Goal: Contribute content: Add original content to the website for others to see

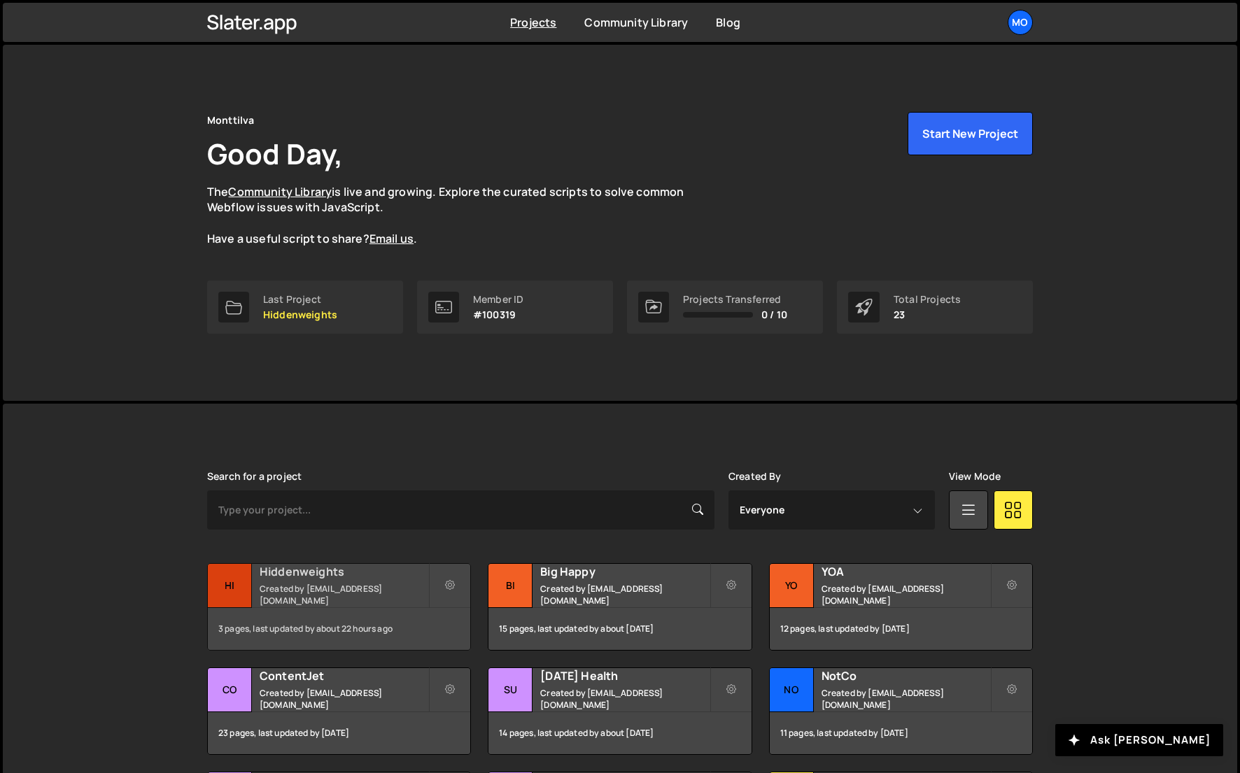
click at [280, 595] on small "Created by hello@monttilva.com" at bounding box center [344, 595] width 169 height 24
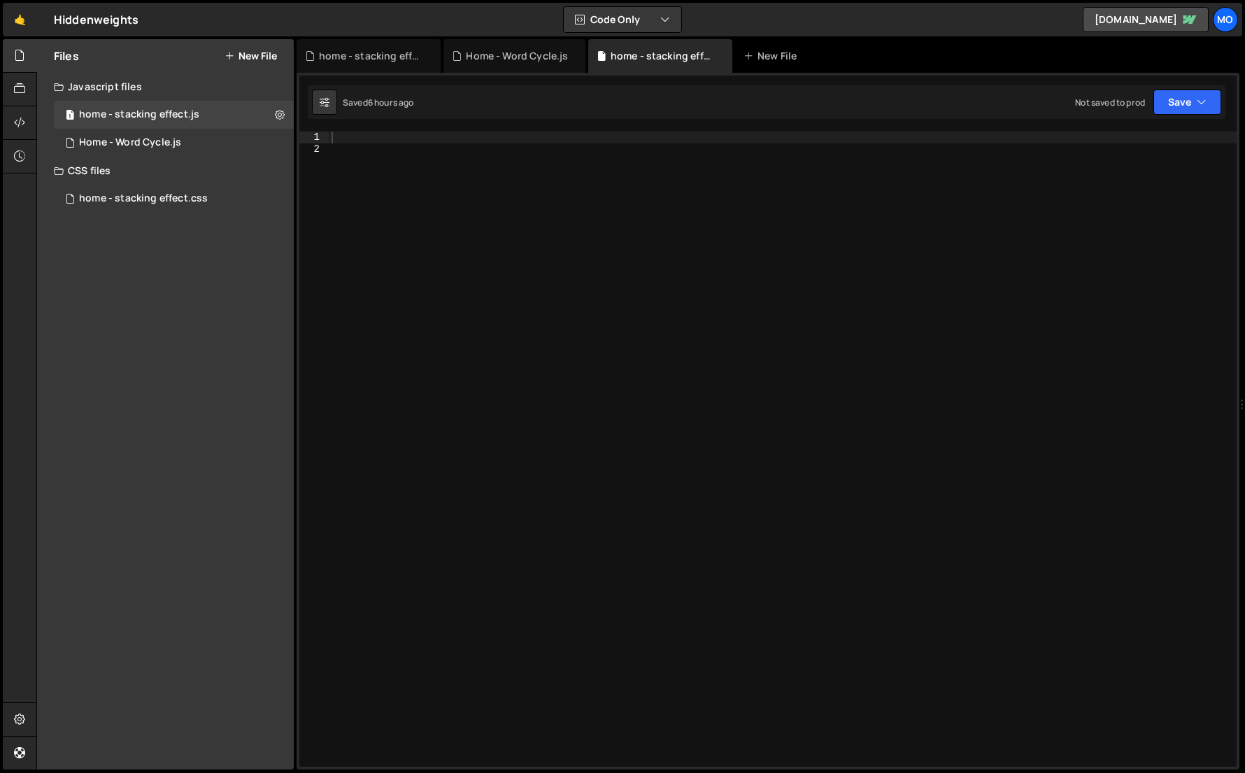
click at [265, 54] on button "New File" at bounding box center [251, 55] width 52 height 11
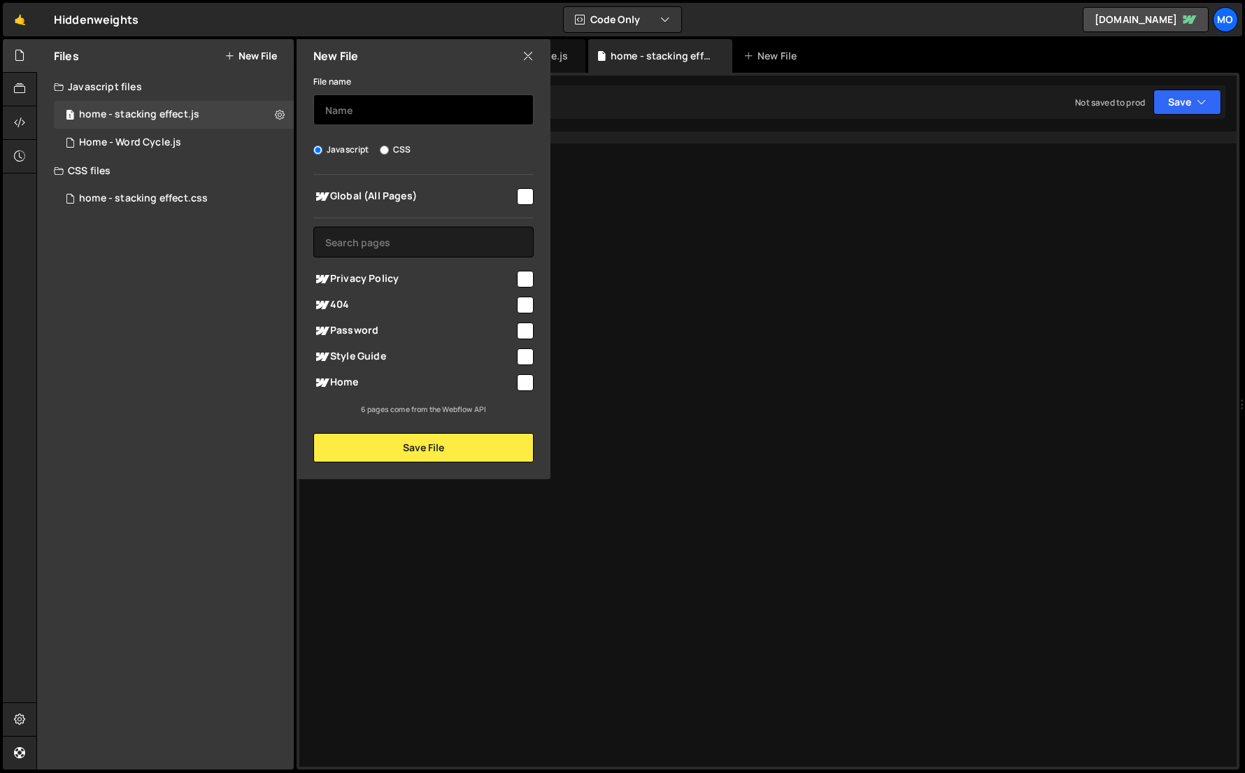
click at [353, 120] on input "text" at bounding box center [423, 109] width 220 height 31
type input "scripts"
click at [518, 195] on input "checkbox" at bounding box center [525, 196] width 17 height 17
checkbox input "true"
click at [428, 428] on div "File name scripts Javascript CSS Global (All Pages)" at bounding box center [424, 268] width 254 height 390
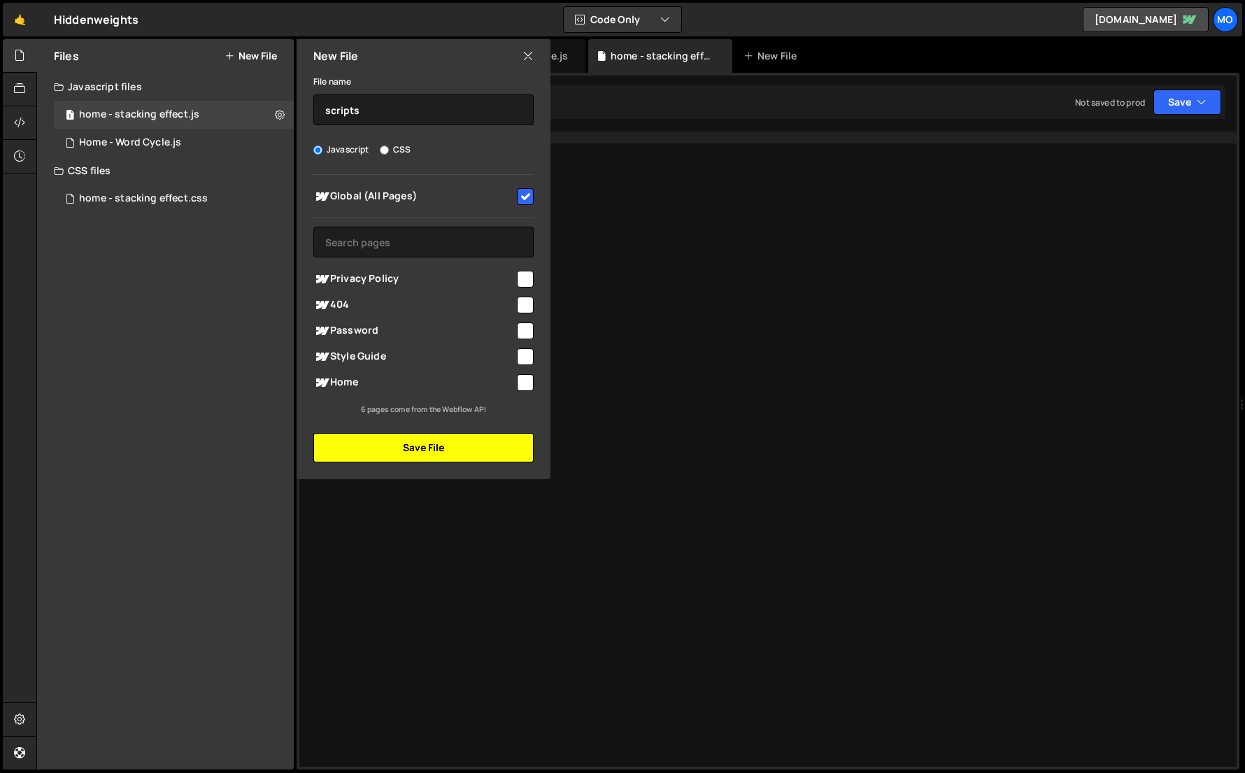
click at [428, 438] on button "Save File" at bounding box center [423, 447] width 220 height 29
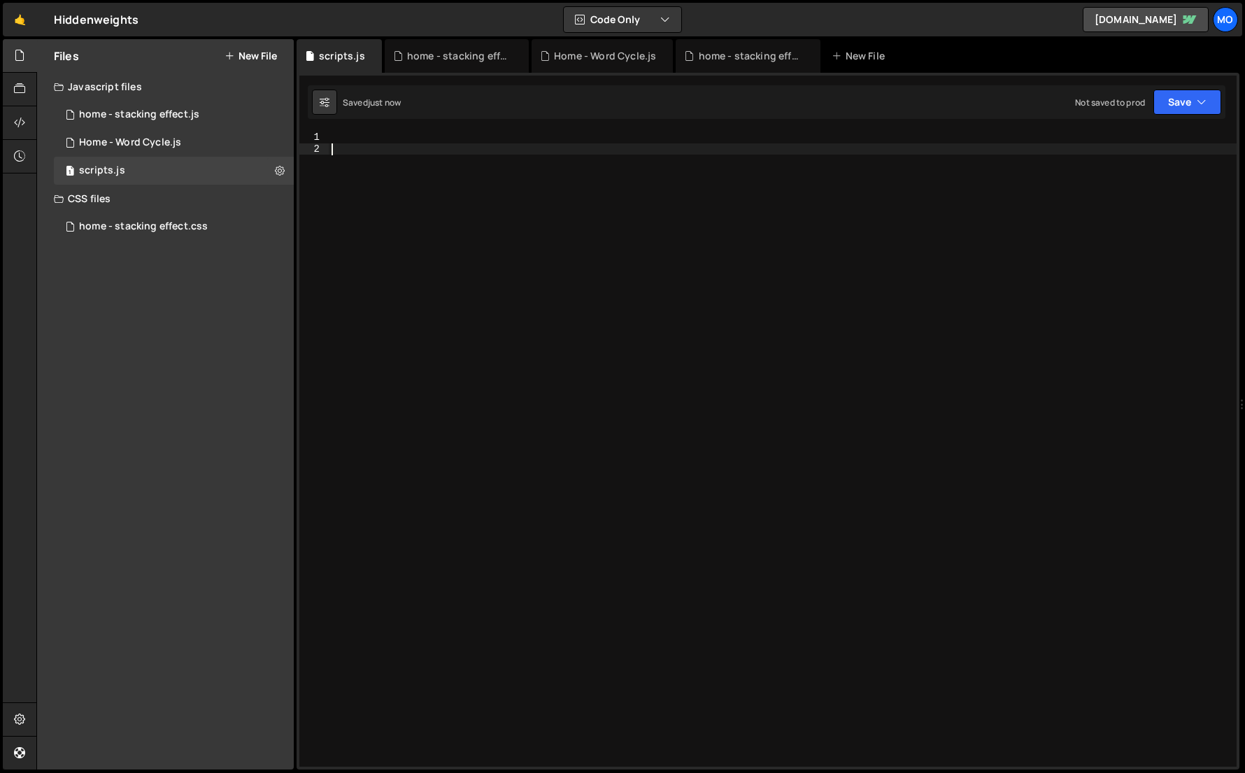
click at [469, 405] on div at bounding box center [783, 461] width 908 height 658
paste textarea "}, 5000);"
type textarea "}, 5000);"
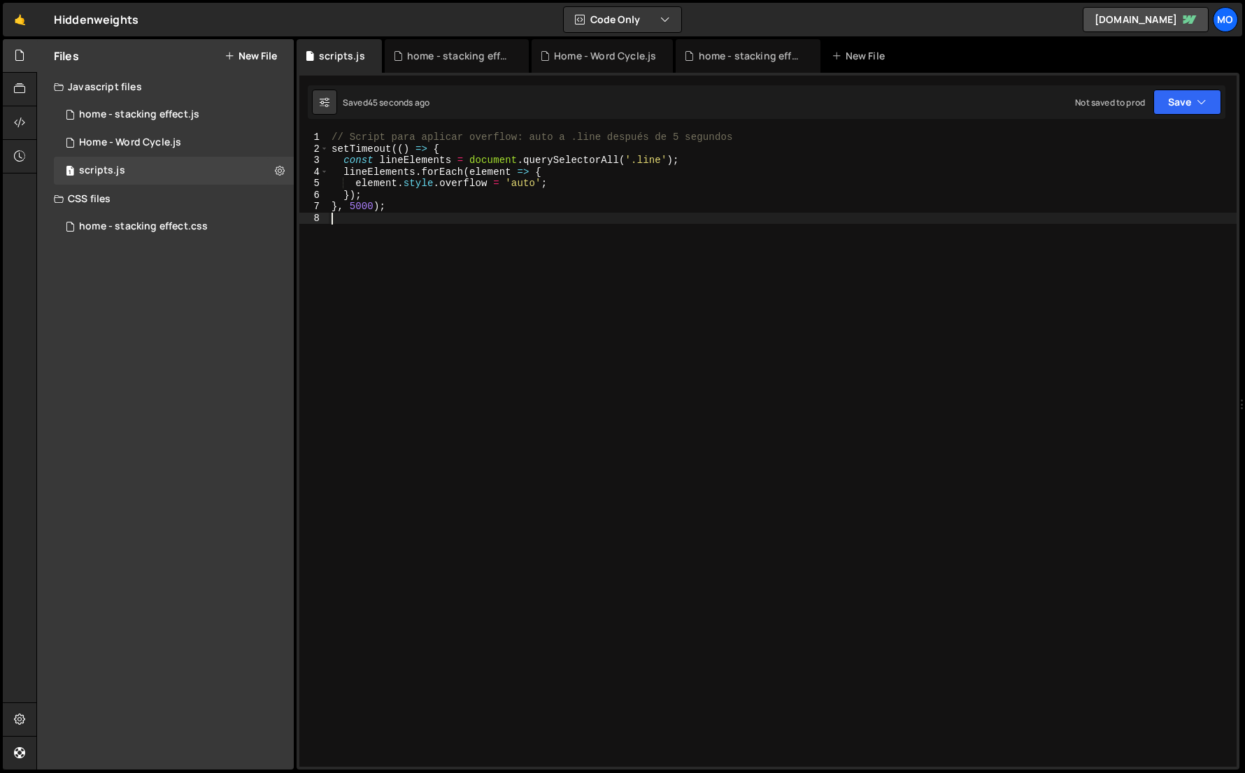
click at [807, 202] on div "// Script para aplicar overflow: auto a .line después de 5 segundos setTimeout …" at bounding box center [783, 461] width 908 height 658
type textarea "}, 5000);"
click at [225, 125] on div "1 home - stacking effect.js 0" at bounding box center [174, 115] width 240 height 28
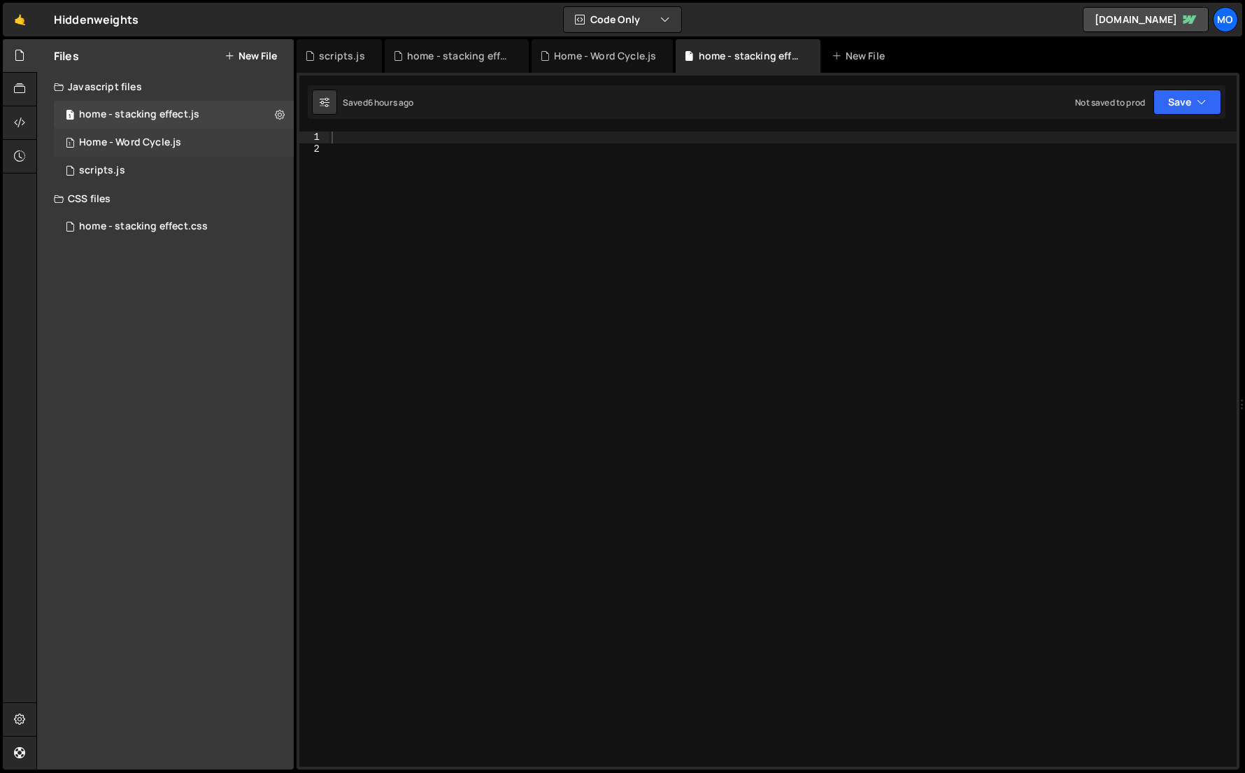
click at [223, 142] on div "1 Home - Word Cycle.js 0" at bounding box center [174, 143] width 240 height 28
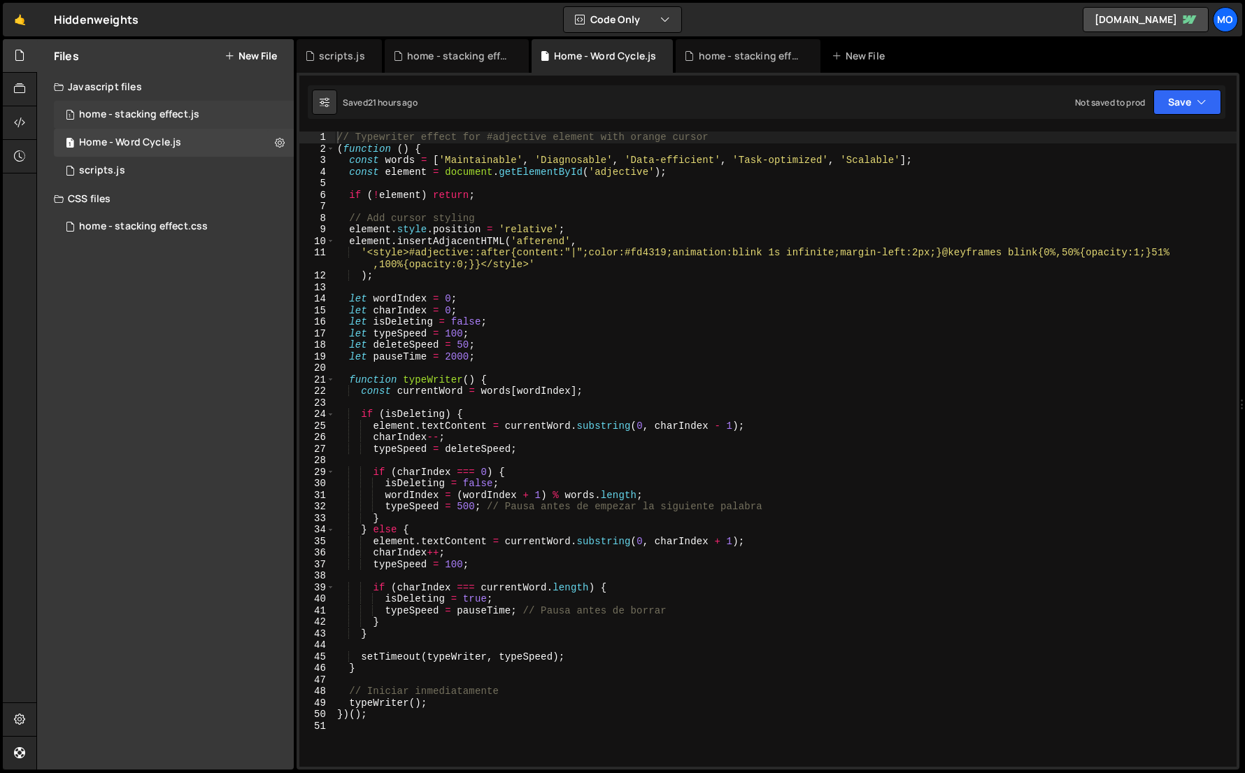
click at [222, 125] on div "1 home - stacking effect.js 0" at bounding box center [174, 115] width 240 height 28
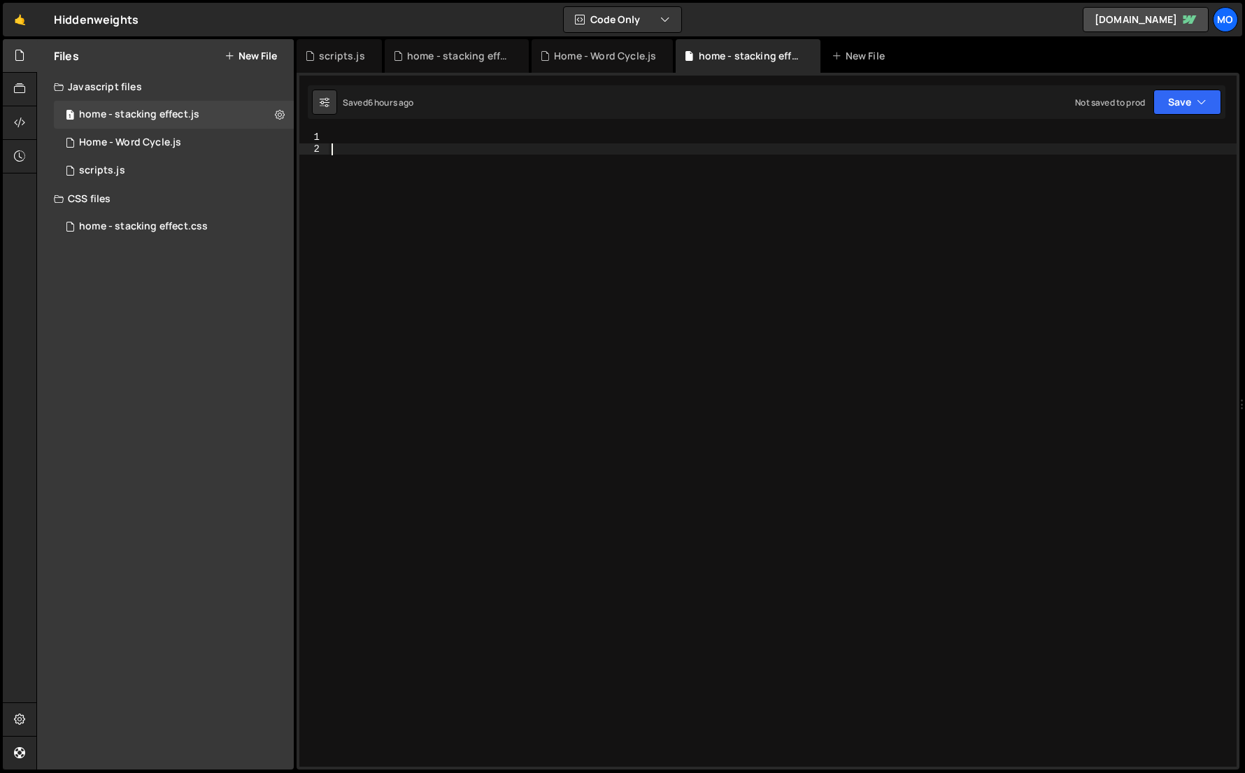
click at [456, 225] on div at bounding box center [783, 461] width 908 height 658
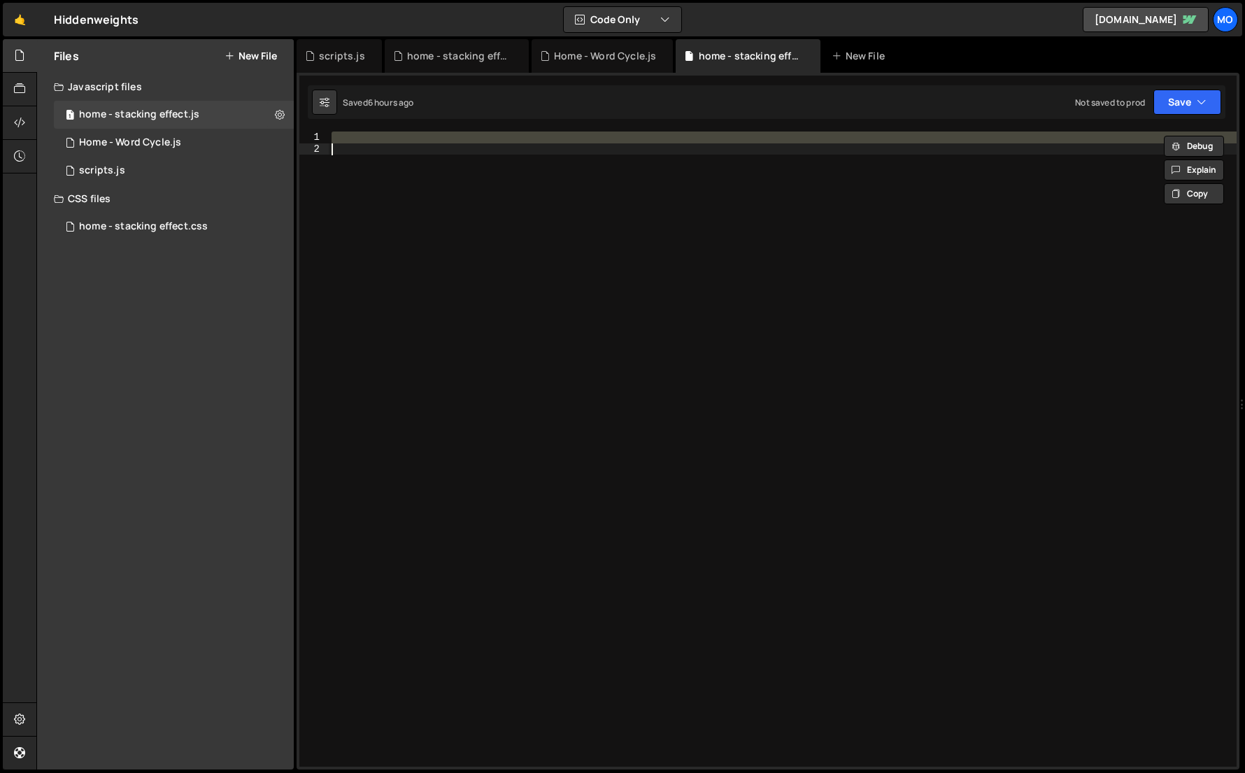
paste textarea "})"
type textarea "})"
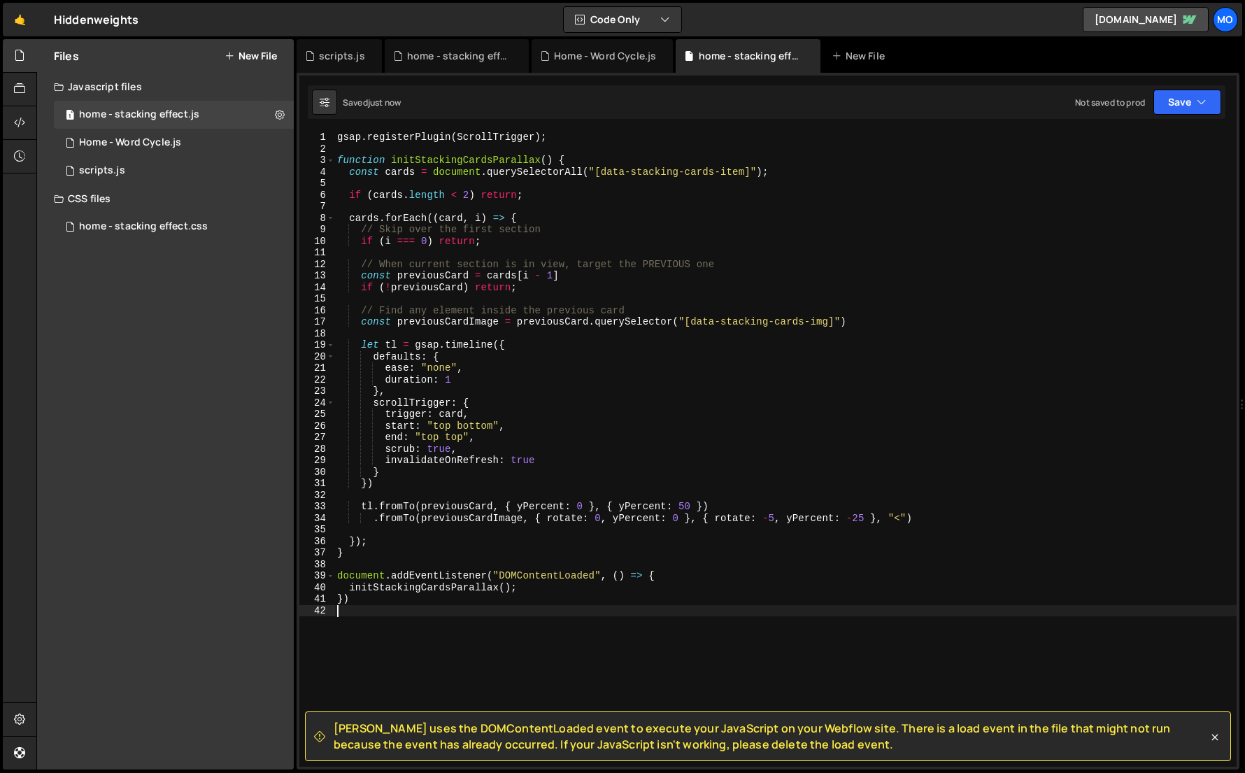
drag, startPoint x: 381, startPoint y: 608, endPoint x: 315, endPoint y: 608, distance: 65.8
click at [315, 608] on div "}) 1 2 3 4 5 6 7 8 9 10 11 12 13 14 15 16 17 18 19 20 21 22 23 24 25 26 27 28 2…" at bounding box center [767, 449] width 937 height 635
type textarea "}"
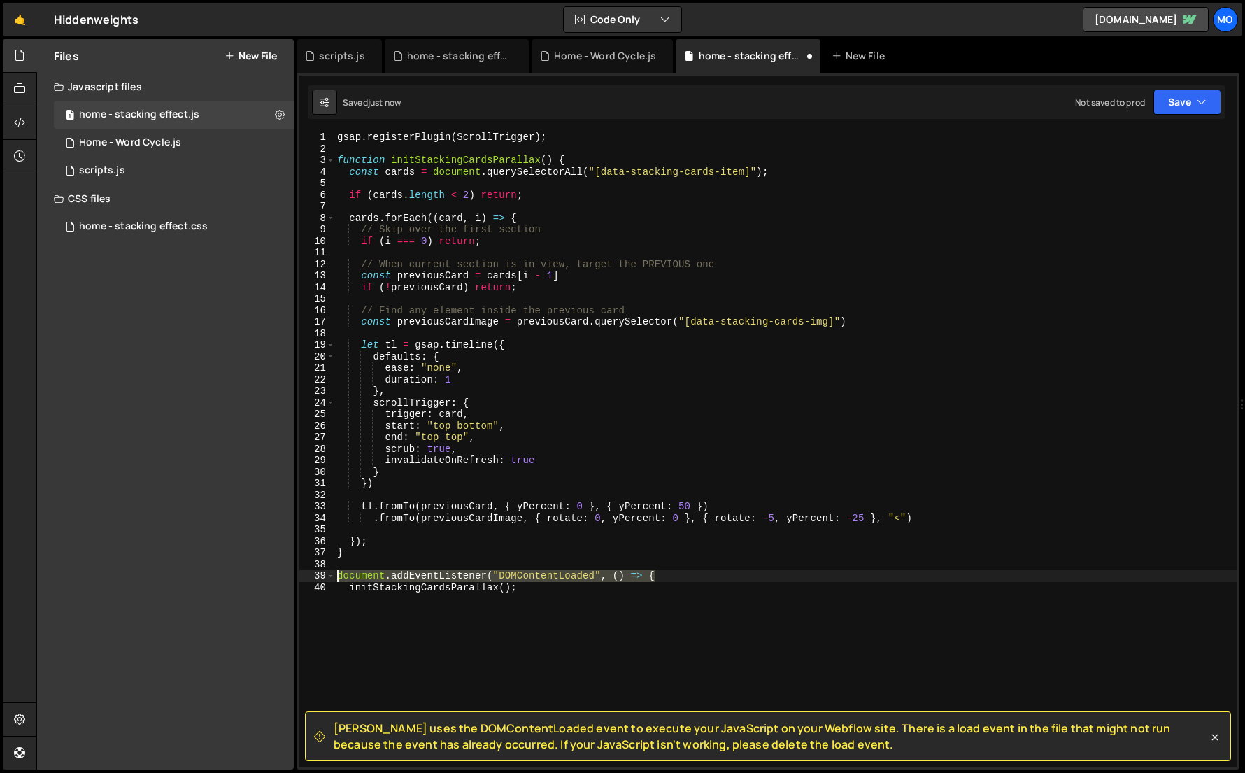
drag, startPoint x: 671, startPoint y: 572, endPoint x: 323, endPoint y: 574, distance: 347.7
click at [323, 574] on div "initStackingCardsParallax(); 1 2 3 4 5 6 7 8 9 10 11 12 13 14 15 16 17 18 19 20…" at bounding box center [767, 449] width 937 height 635
type textarea "document.addEventListener("DOMContentLoaded", () => {"
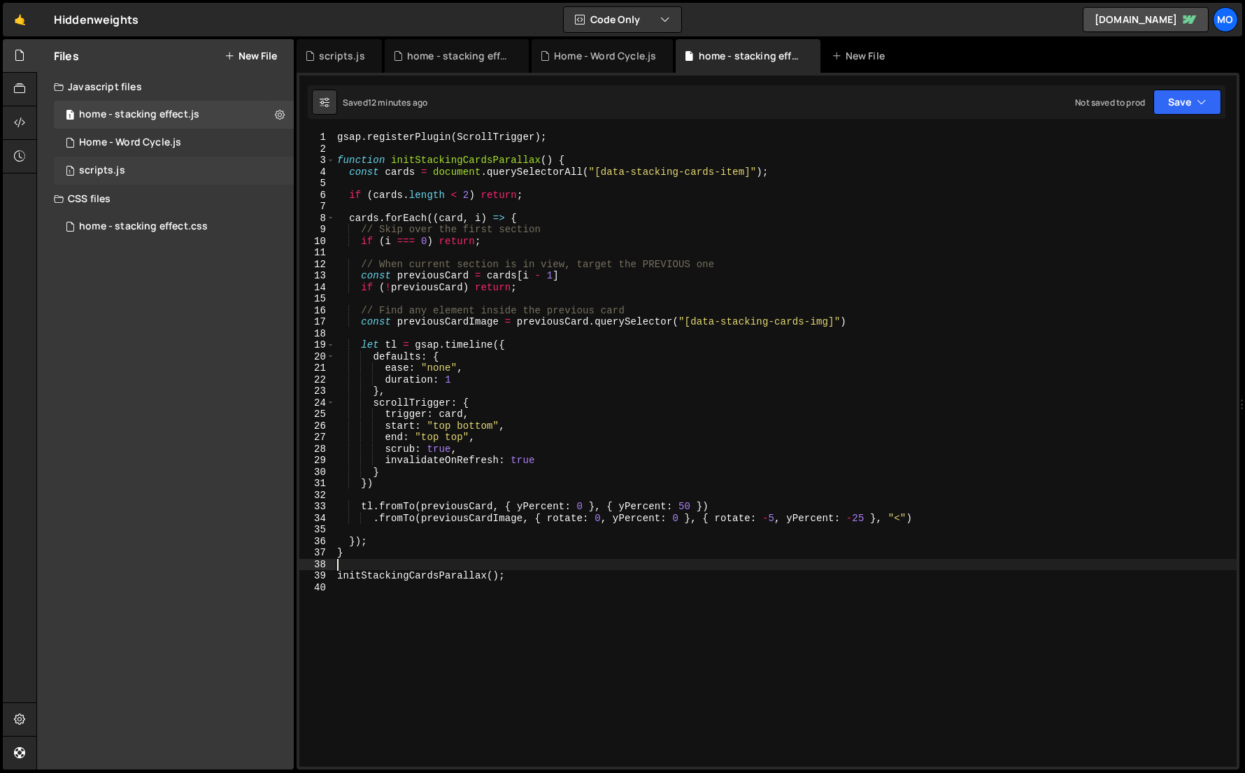
click at [183, 182] on div "1 scripts.js 0" at bounding box center [174, 171] width 240 height 28
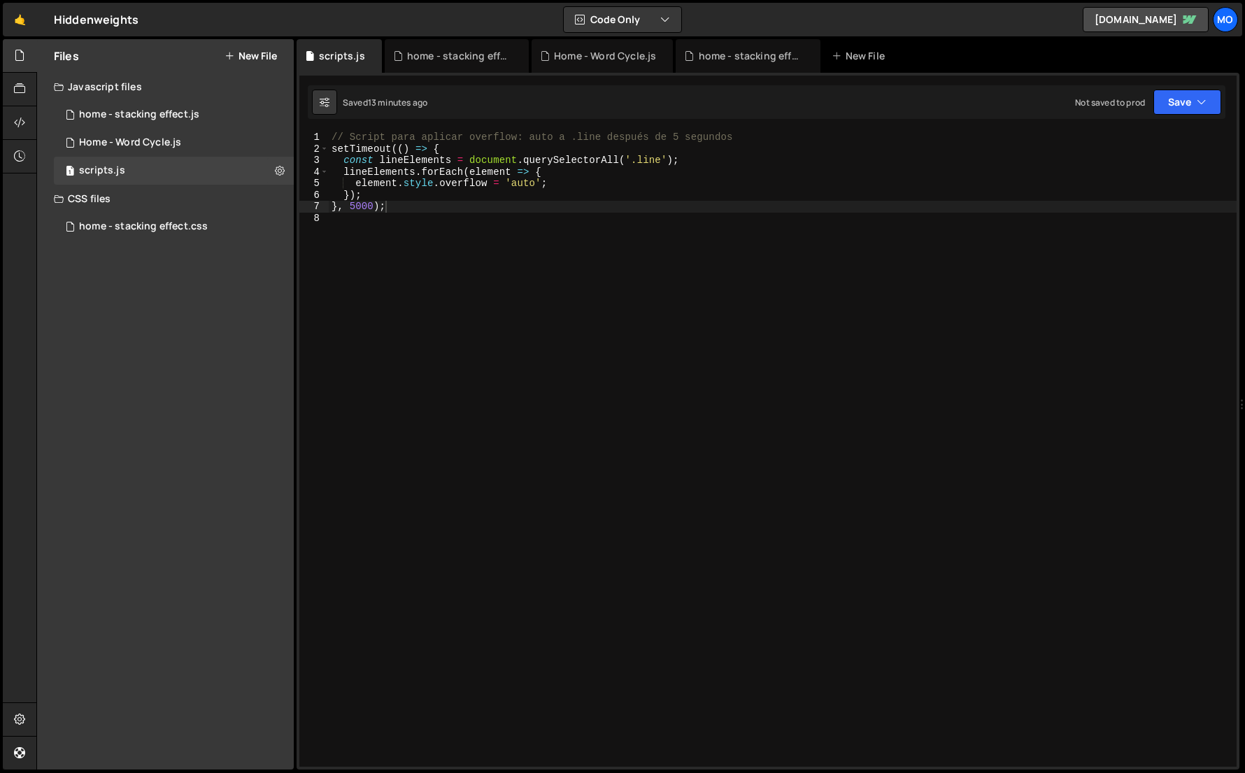
click at [525, 186] on div "// Script para aplicar overflow: auto a .line después de 5 segundos setTimeout …" at bounding box center [783, 461] width 908 height 658
type textarea "element.style.overflow = 'visible';"
click at [262, 59] on button "New File" at bounding box center [251, 55] width 52 height 11
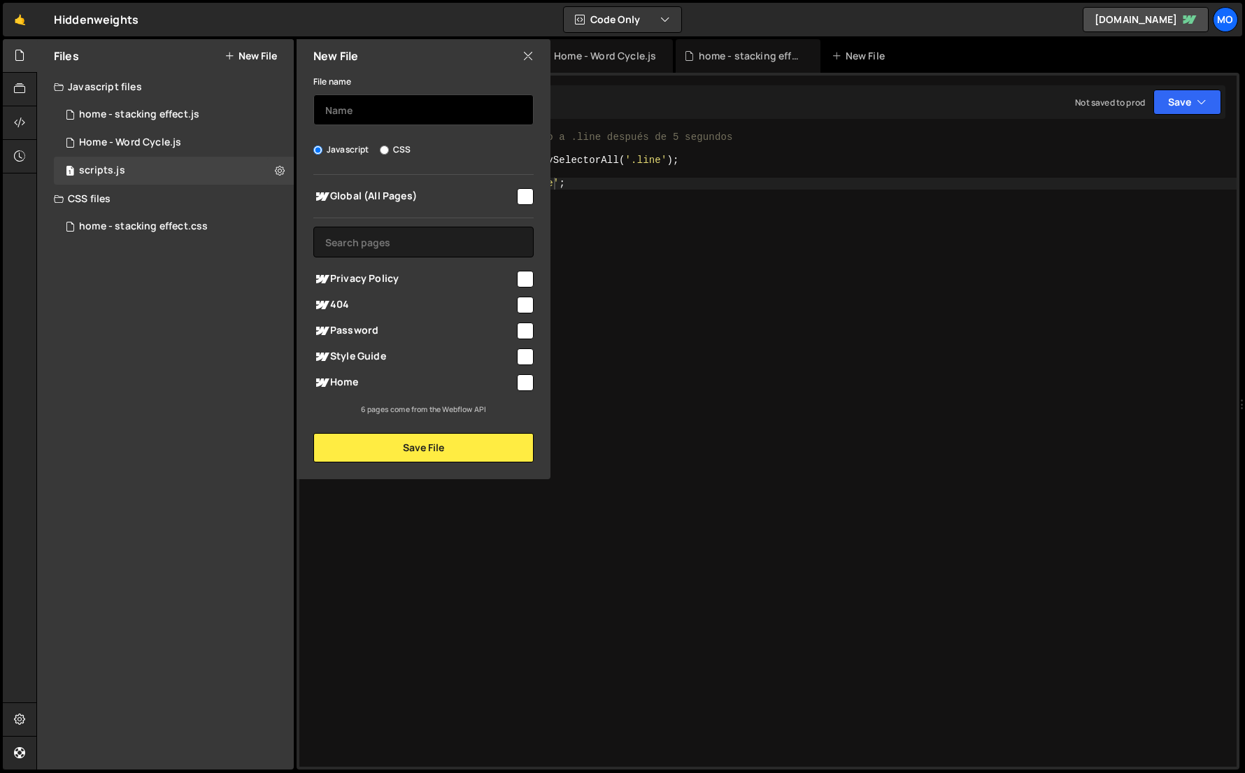
click at [355, 108] on input "text" at bounding box center [423, 109] width 220 height 31
type input "stagger button"
click at [435, 198] on span "Global (All Pages)" at bounding box center [413, 196] width 201 height 17
checkbox input "true"
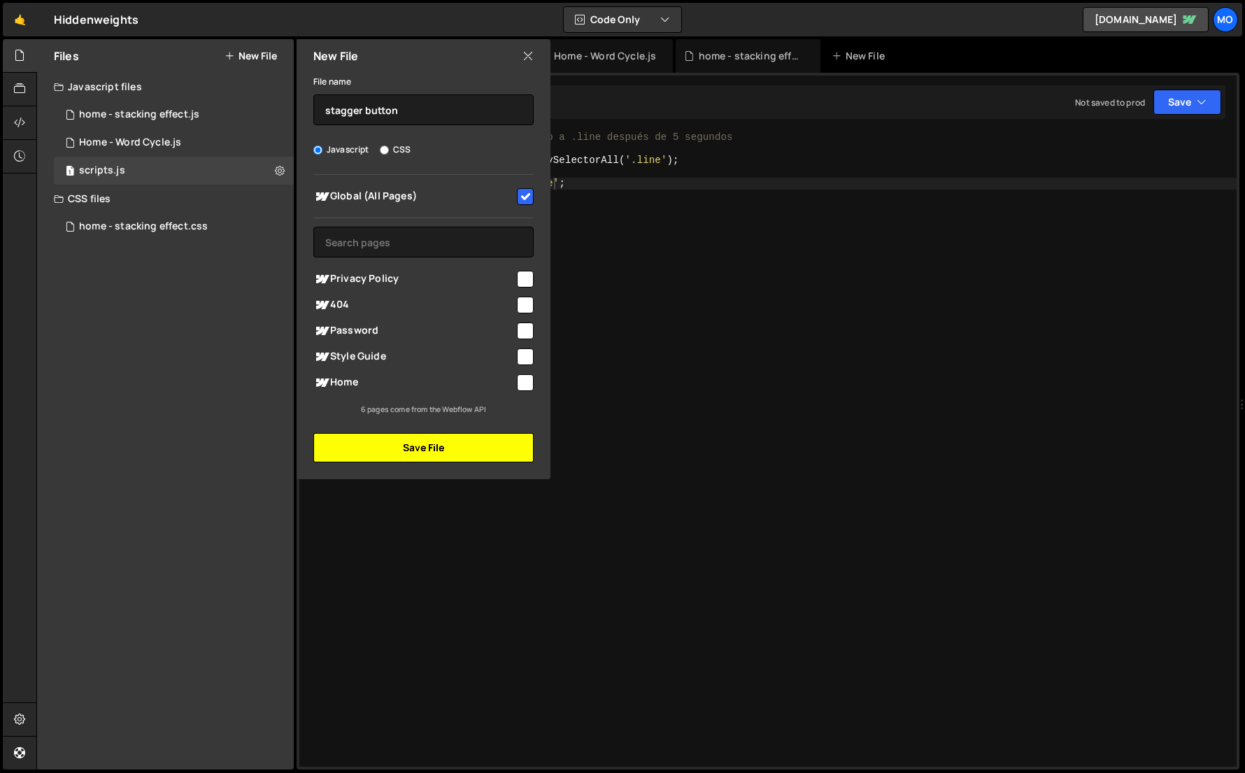
click at [411, 459] on button "Save File" at bounding box center [423, 447] width 220 height 29
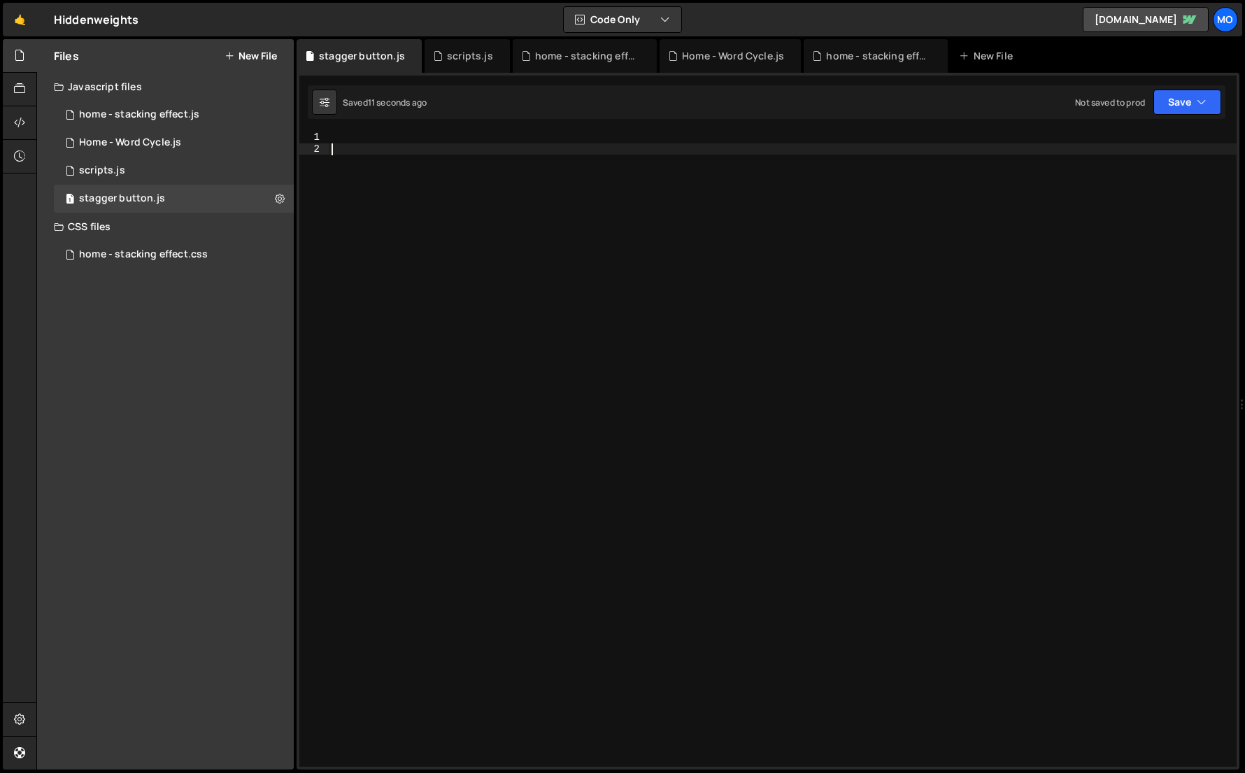
click at [579, 401] on div at bounding box center [783, 461] width 908 height 658
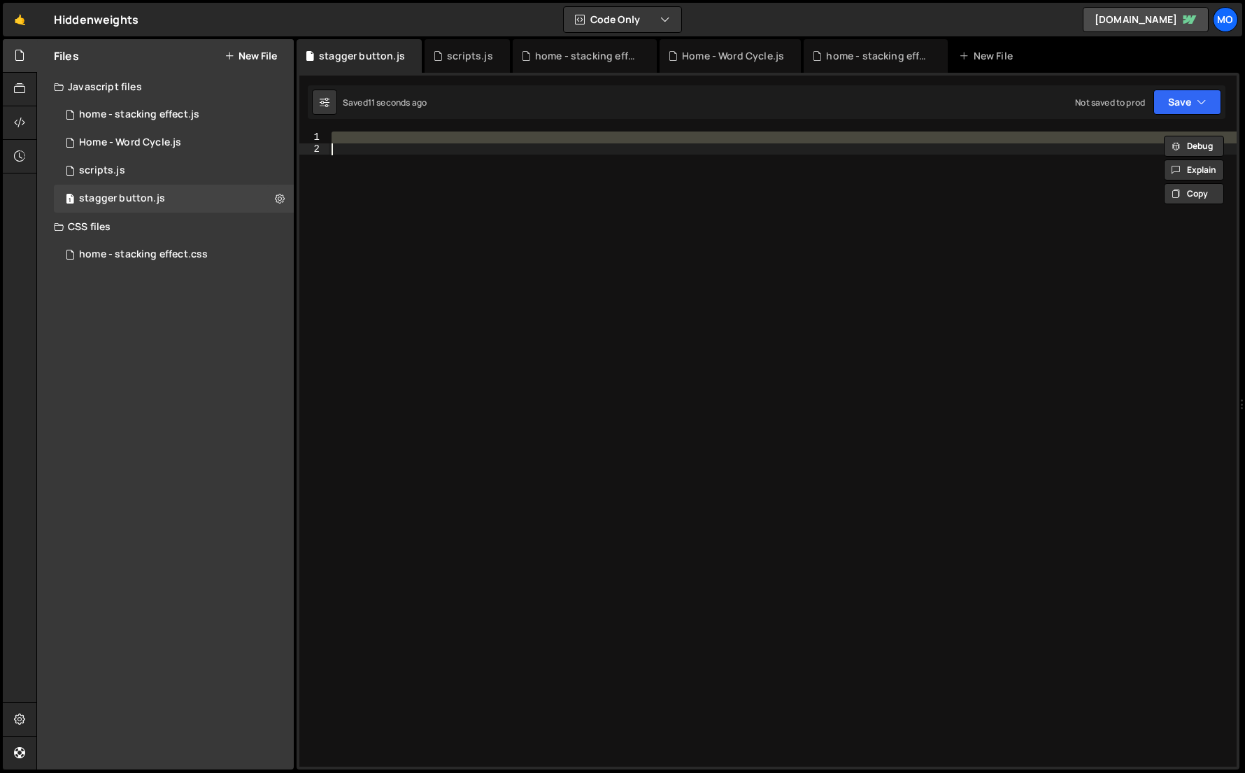
paste textarea "});"
type textarea "});"
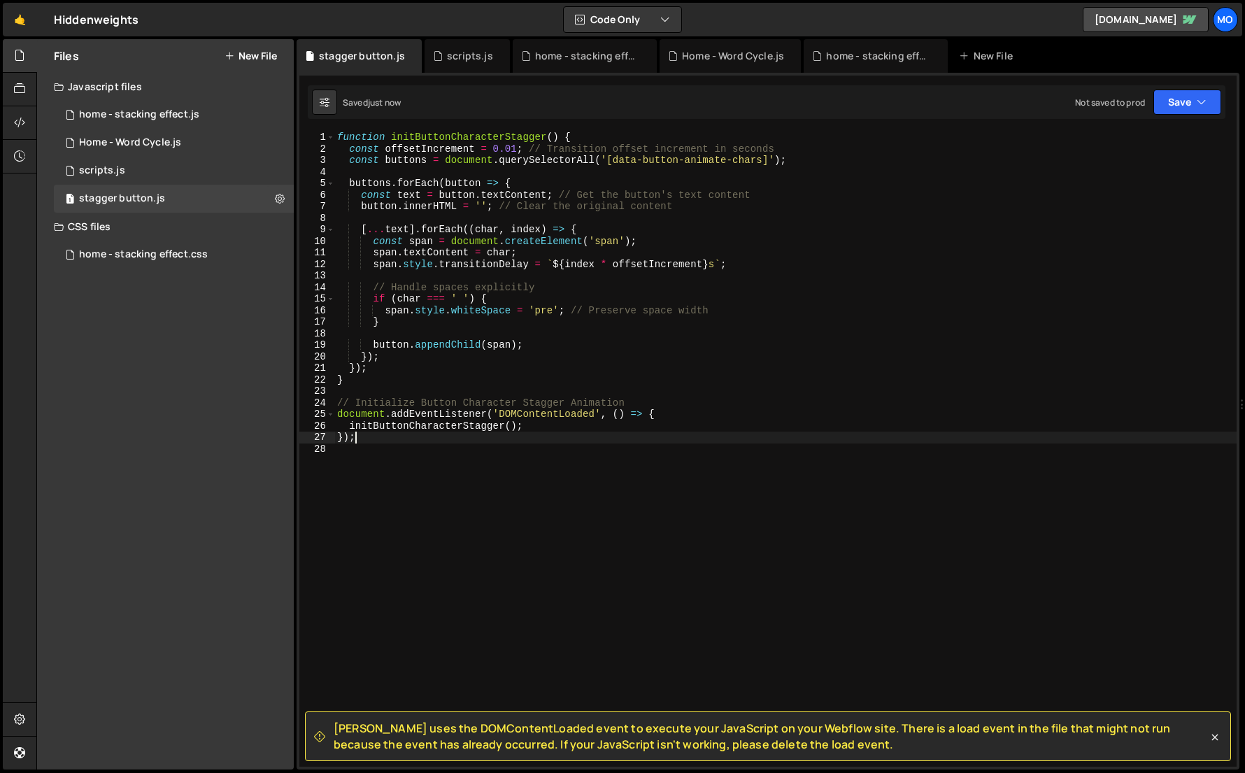
drag, startPoint x: 434, startPoint y: 441, endPoint x: 316, endPoint y: 439, distance: 118.3
click at [316, 439] on div "}); 1 2 3 4 5 6 7 8 9 10 11 12 13 14 15 16 17 18 19 20 21 22 23 24 25 26 27 28 …" at bounding box center [767, 449] width 937 height 635
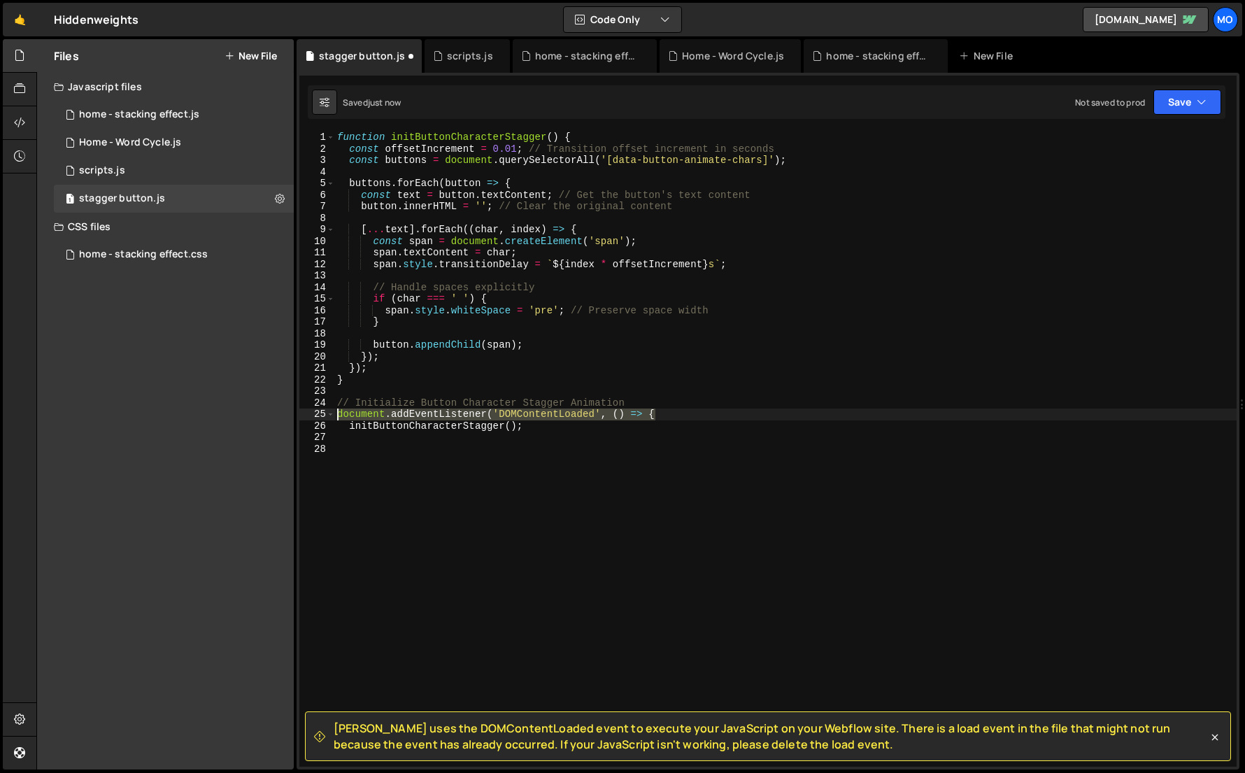
drag, startPoint x: 681, startPoint y: 411, endPoint x: 299, endPoint y: 409, distance: 381.3
click at [299, 409] on div "1 2 3 4 5 6 7 8 9 10 11 12 13 14 15 16 17 18 19 20 21 22 23 24 25 26 27 28 func…" at bounding box center [767, 449] width 937 height 635
type textarea "document.addEventListener('DOMContentLoaded', () => {"
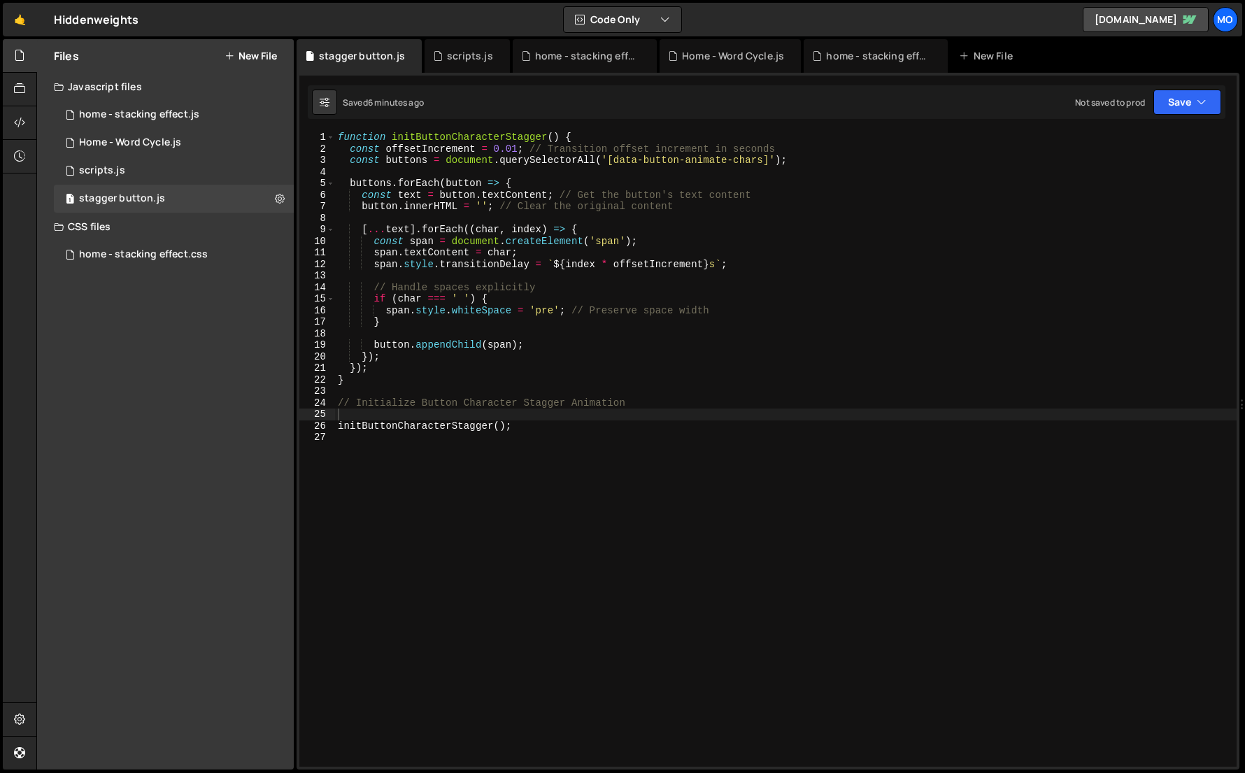
click at [251, 64] on div "Files New File" at bounding box center [165, 56] width 257 height 34
click at [257, 56] on button "New File" at bounding box center [251, 55] width 52 height 11
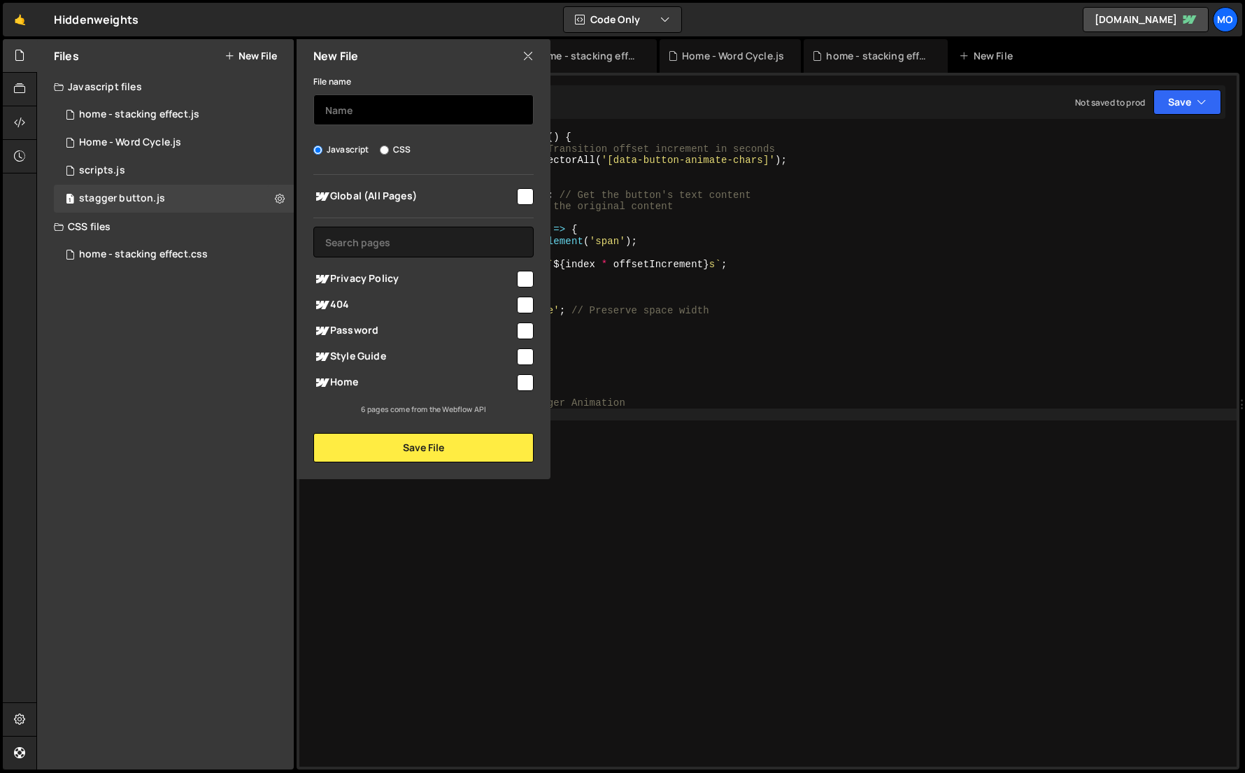
click at [360, 109] on input "text" at bounding box center [423, 109] width 220 height 31
type input "button socials"
click at [454, 201] on span "Global (All Pages)" at bounding box center [413, 196] width 201 height 17
checkbox input "true"
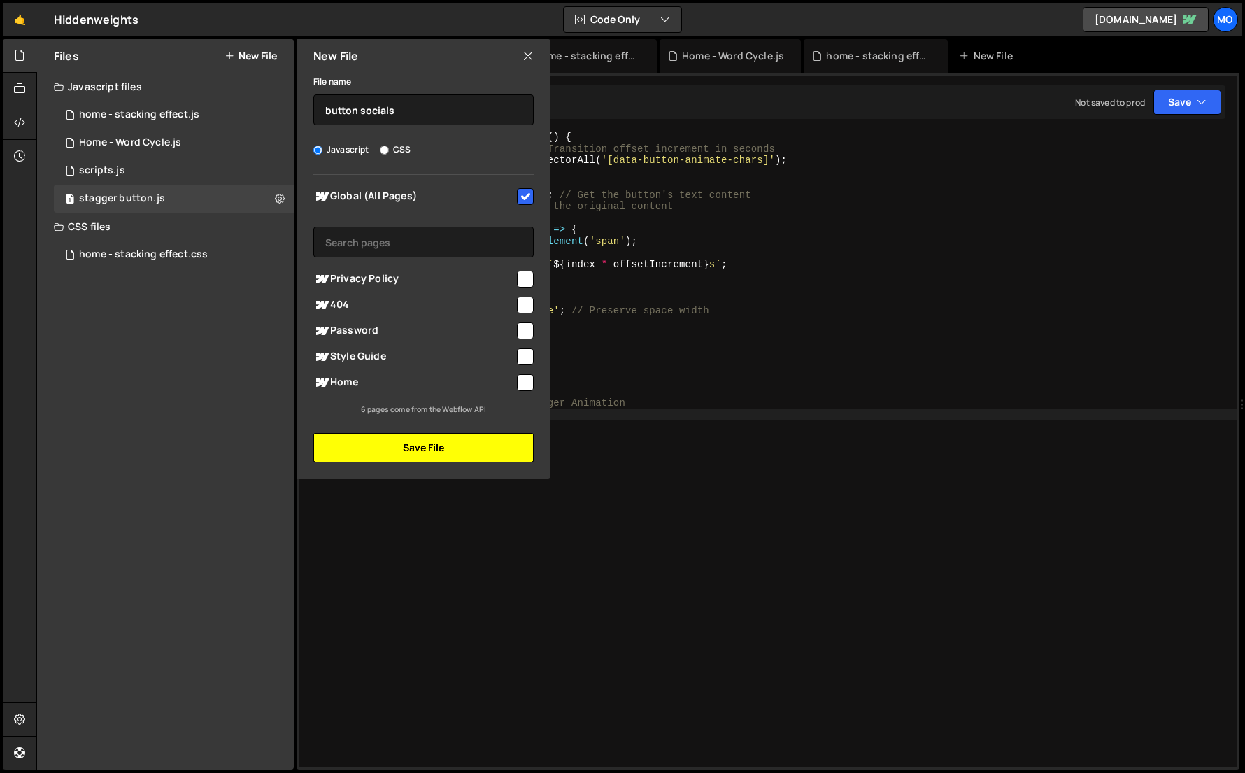
click at [373, 455] on button "Save File" at bounding box center [423, 447] width 220 height 29
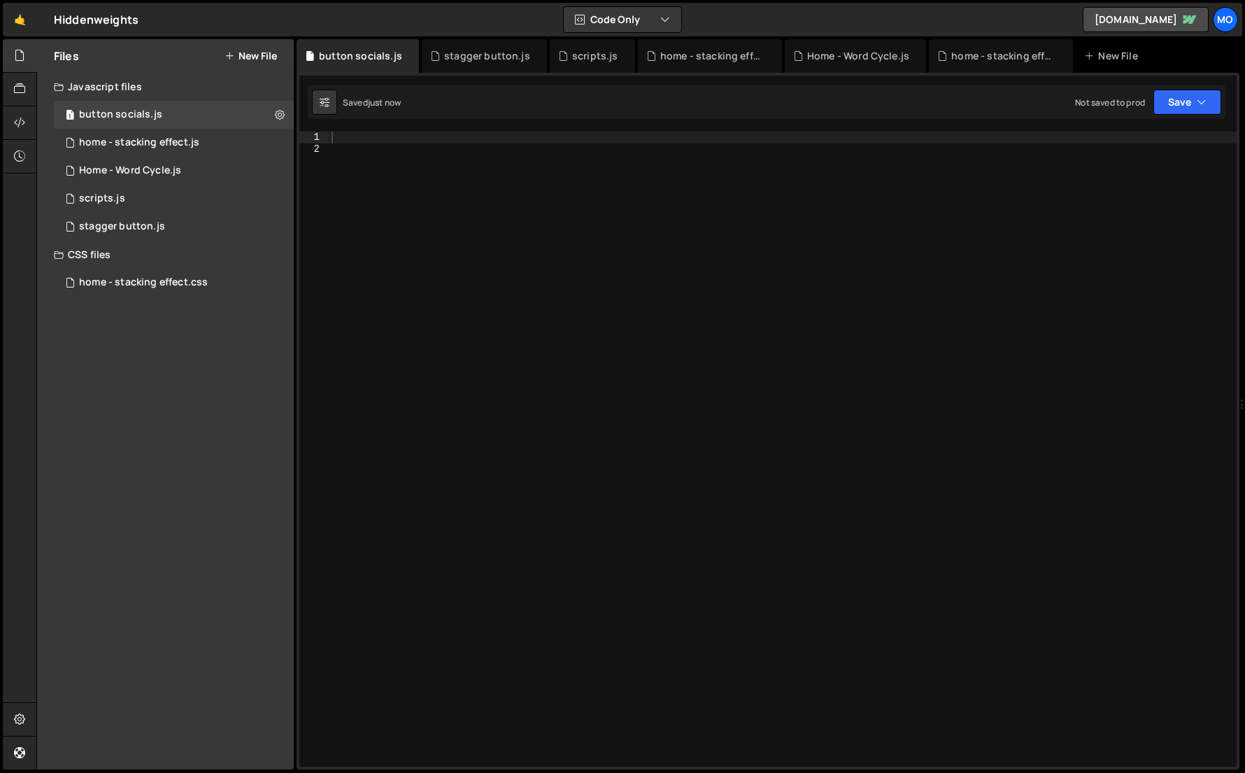
click at [448, 434] on div at bounding box center [783, 461] width 908 height 658
paste textarea "})();"
type textarea "})();"
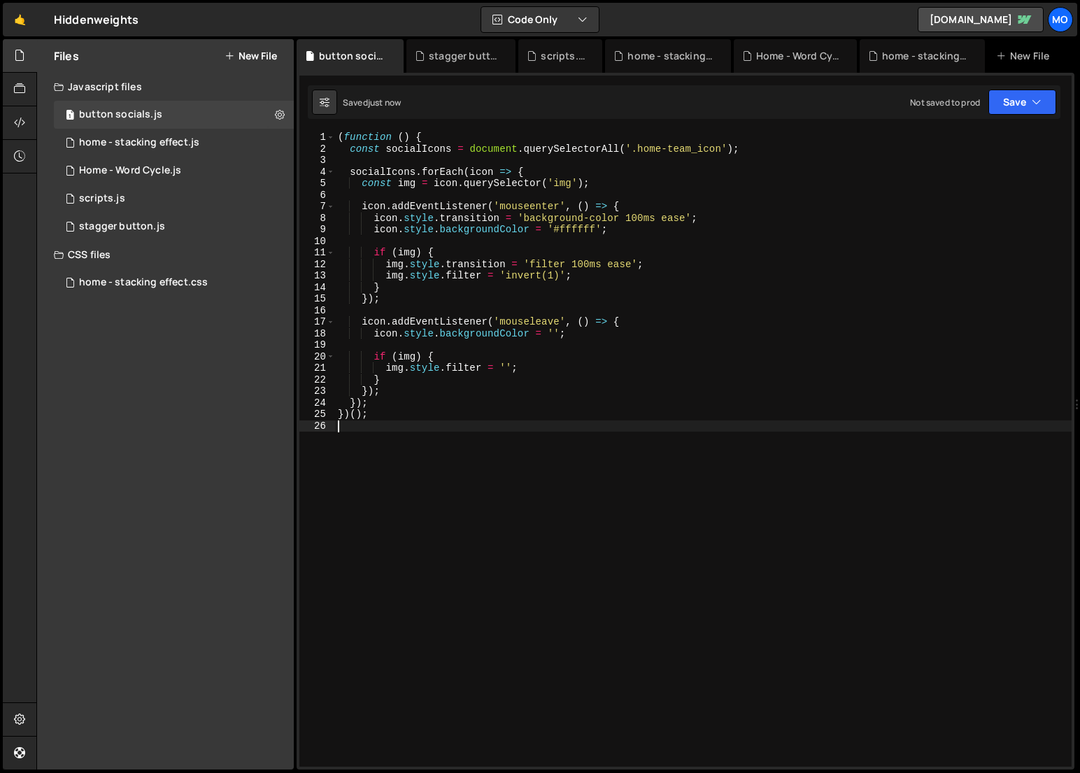
click at [386, 439] on div "( function ( ) { const socialIcons = document . querySelectorAll ( '.home-team_…" at bounding box center [703, 461] width 737 height 658
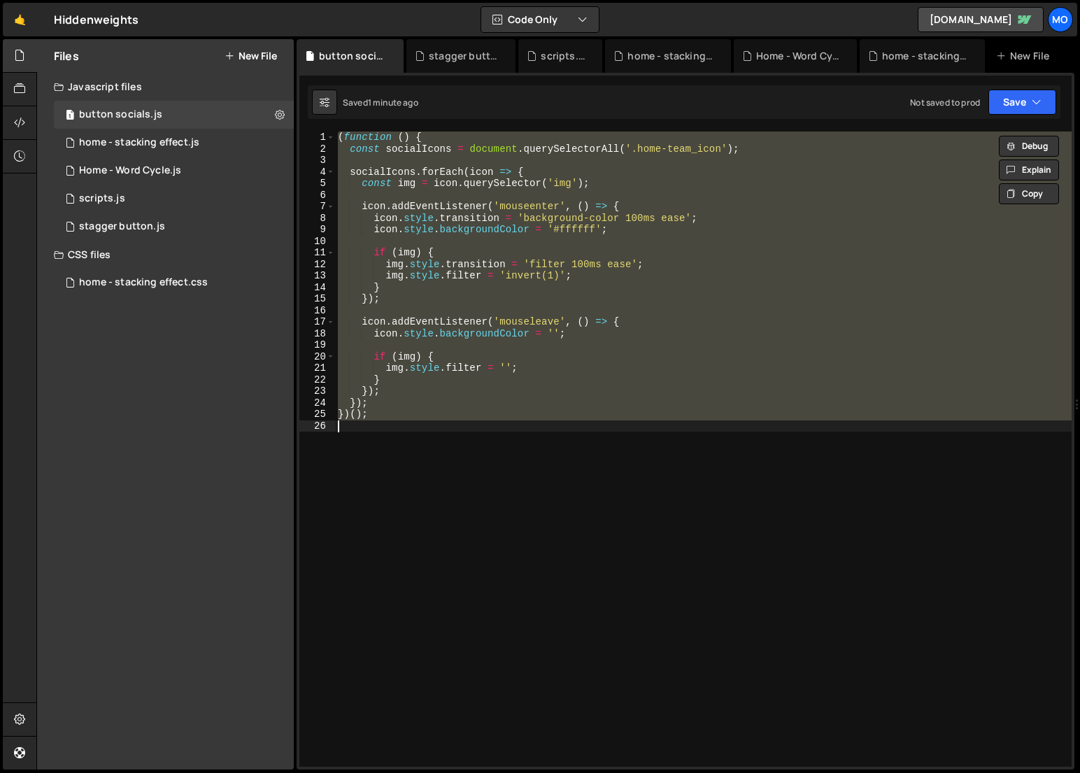
paste textarea
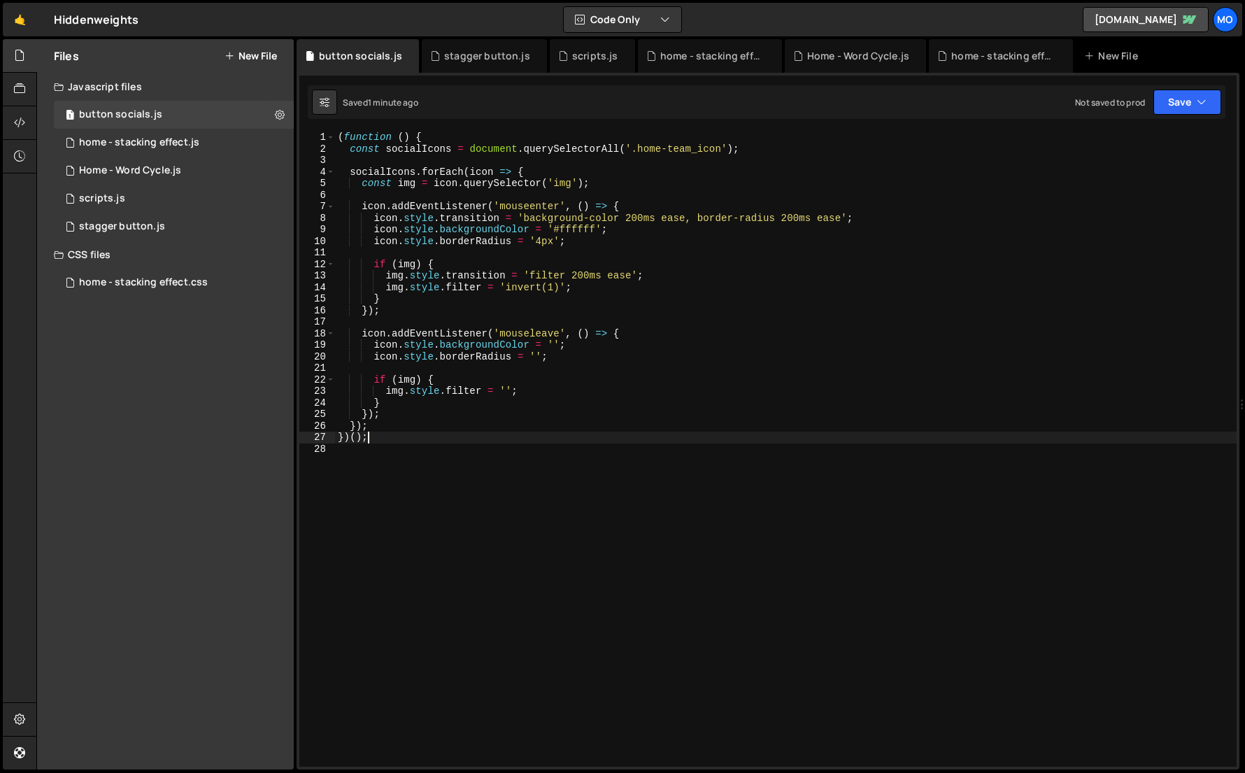
click at [549, 351] on div "( function ( ) { const socialIcons = document . querySelectorAll ( '.home-team_…" at bounding box center [786, 461] width 902 height 658
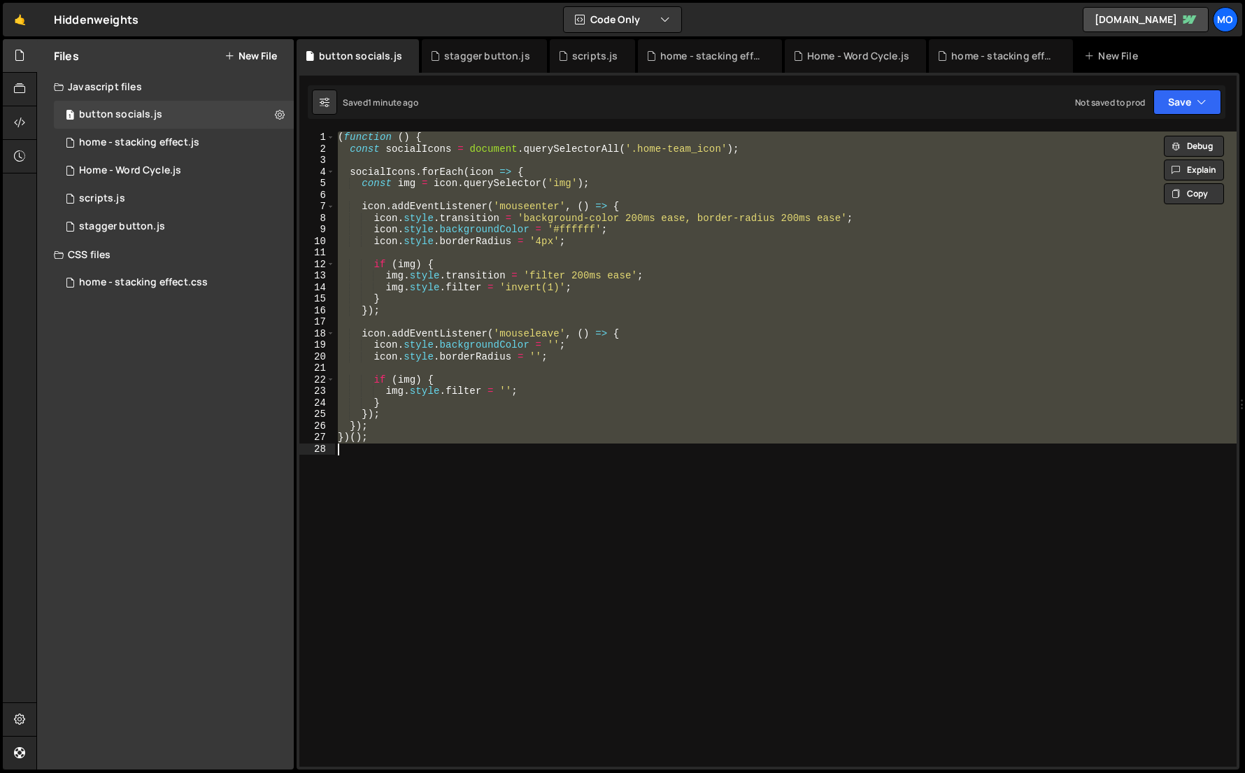
paste textarea
type textarea "})();"
